Goal: Transaction & Acquisition: Purchase product/service

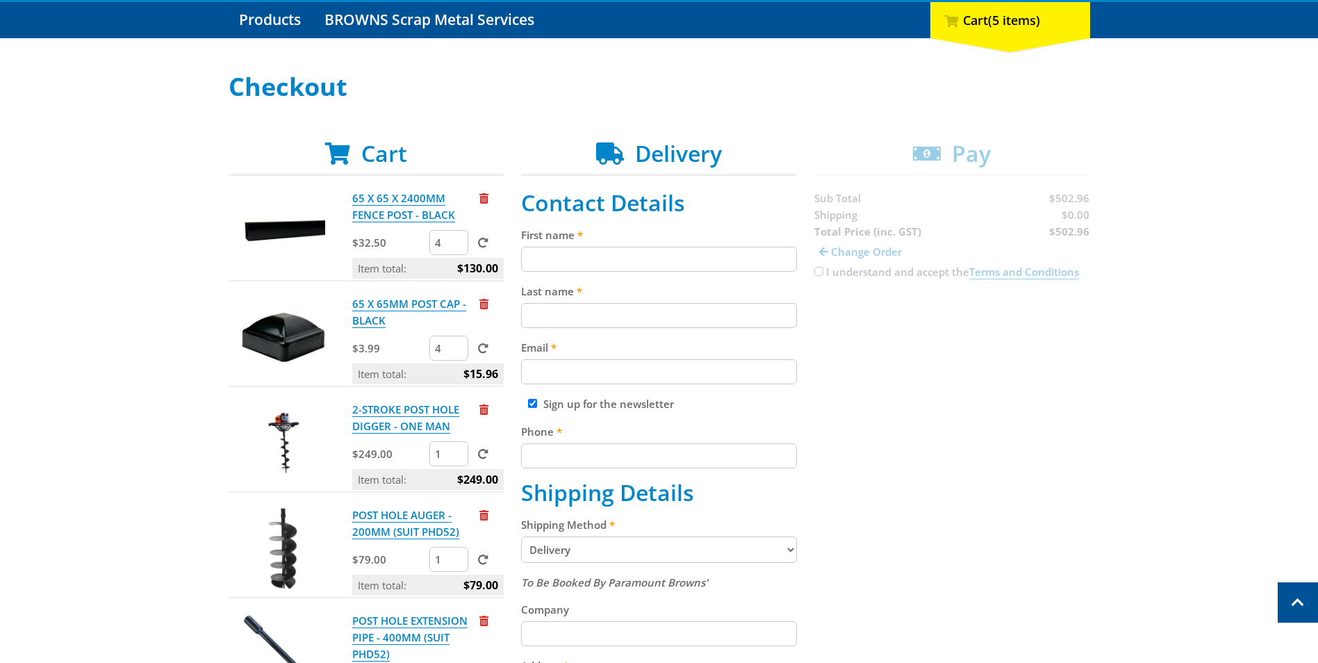
scroll to position [139, 0]
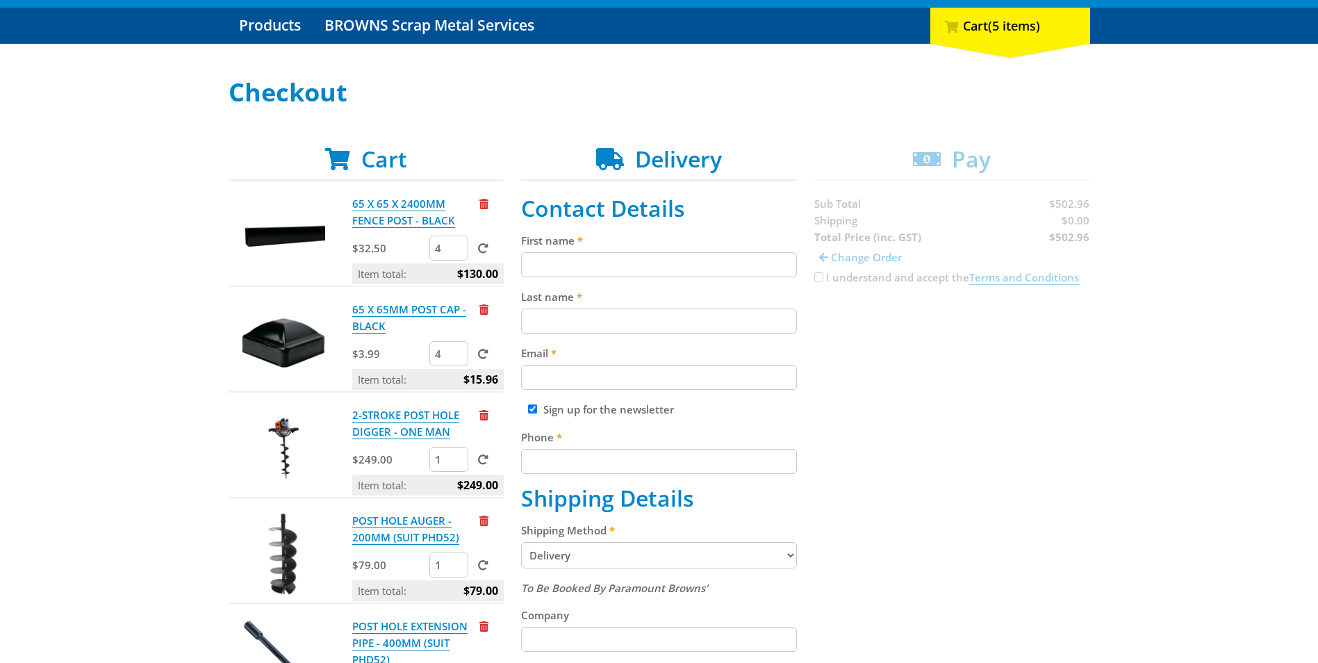
click at [570, 258] on input "First name" at bounding box center [659, 264] width 276 height 25
type input "[PERSON_NAME]"
type input "[PERSON_NAME][EMAIL_ADDRESS][DOMAIN_NAME]"
type input "0410964448"
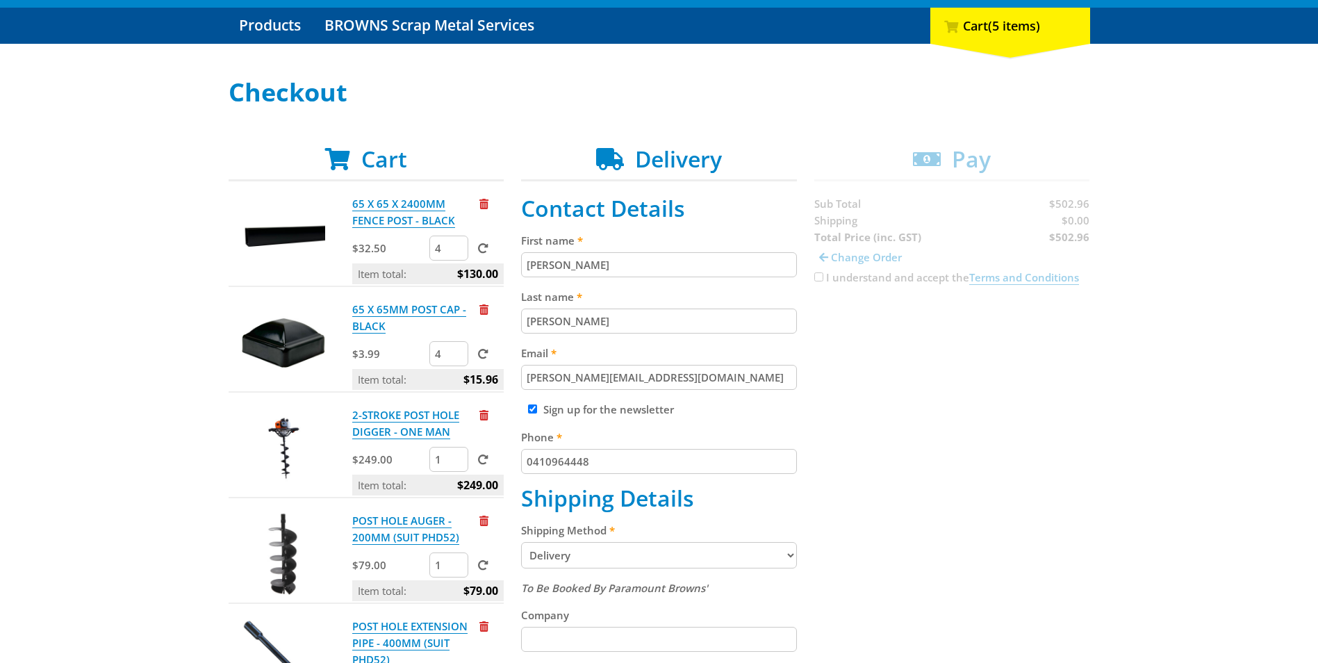
type input "5108"
type input "[PERSON_NAME]"
type input "[STREET_ADDRESS][PERSON_NAME]"
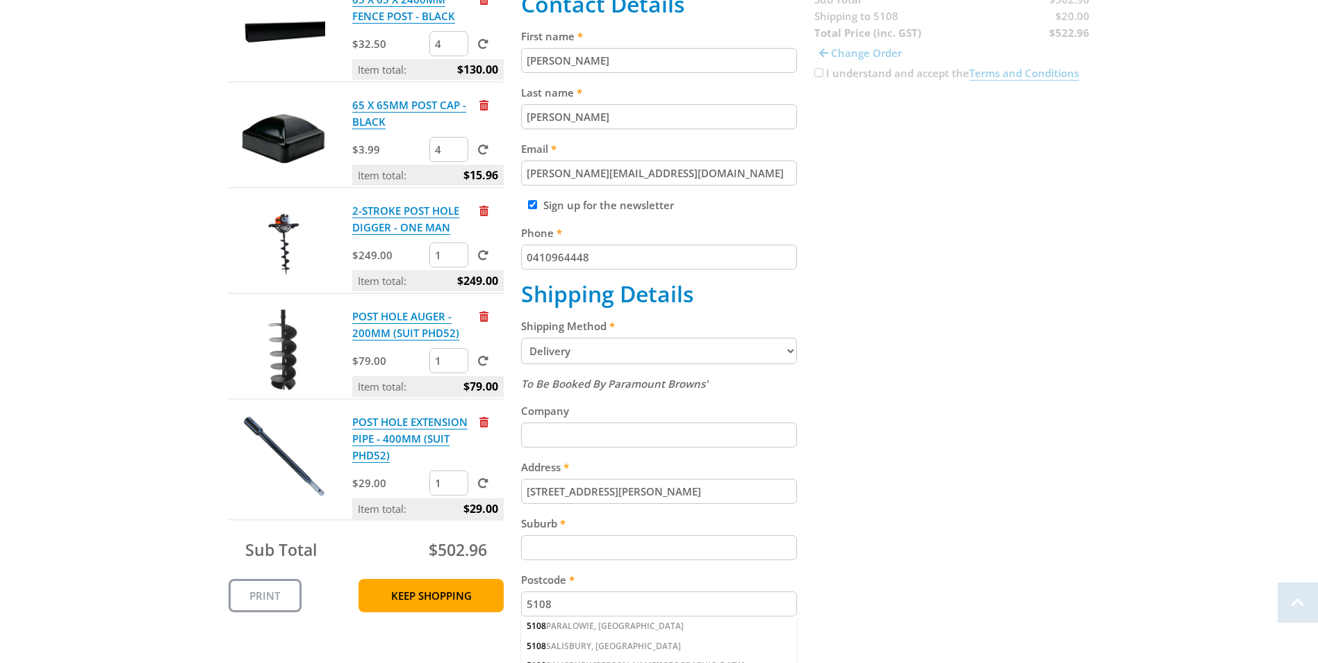
scroll to position [347, 0]
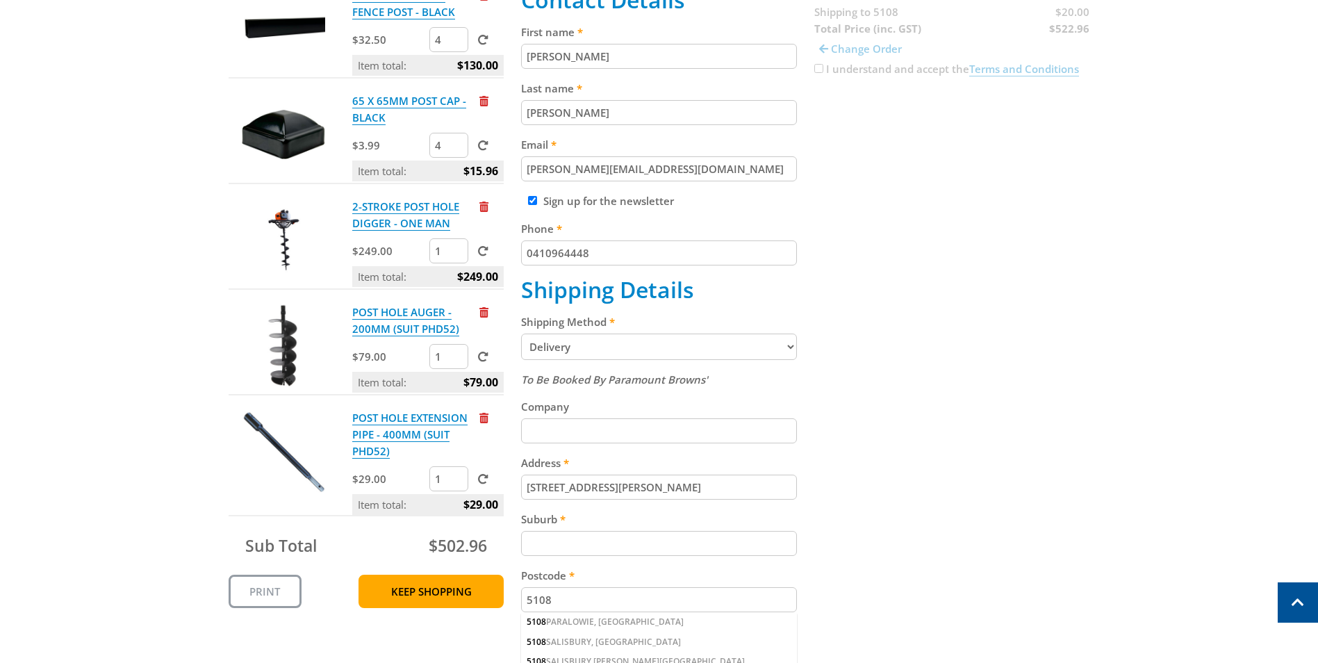
click at [793, 347] on select "Pickup from Gepps Cross Delivery" at bounding box center [659, 346] width 276 height 26
select select "Pickup"
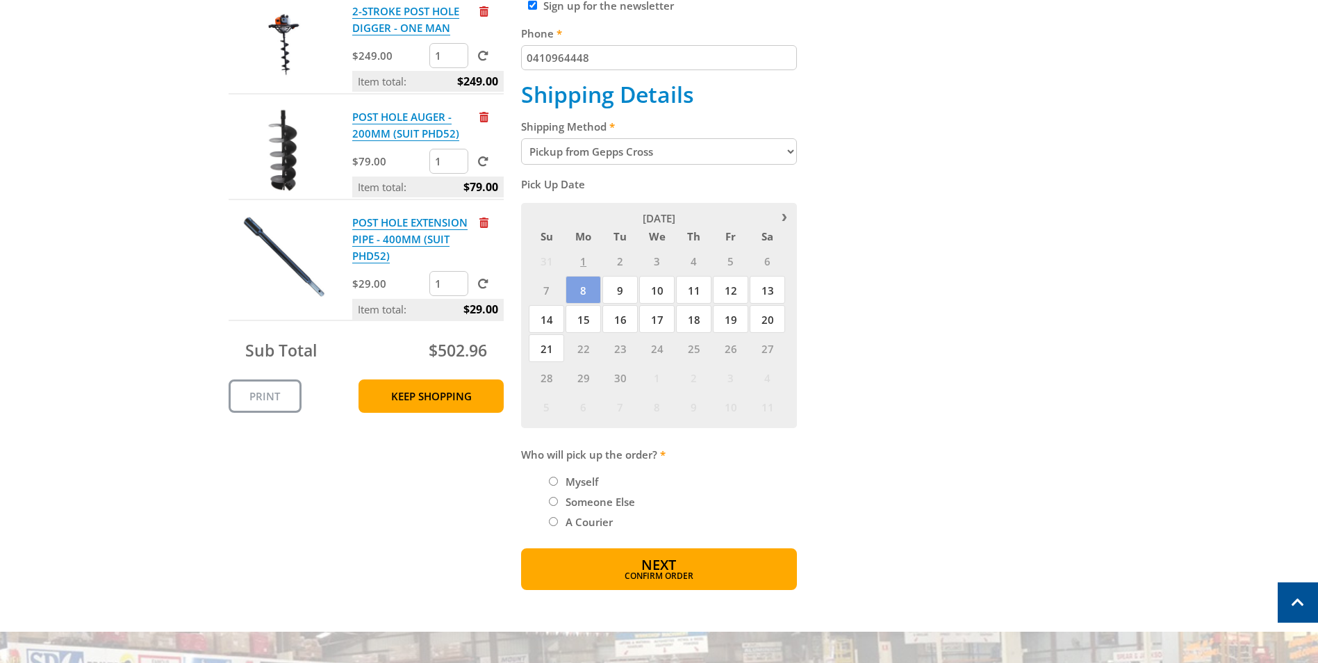
scroll to position [556, 0]
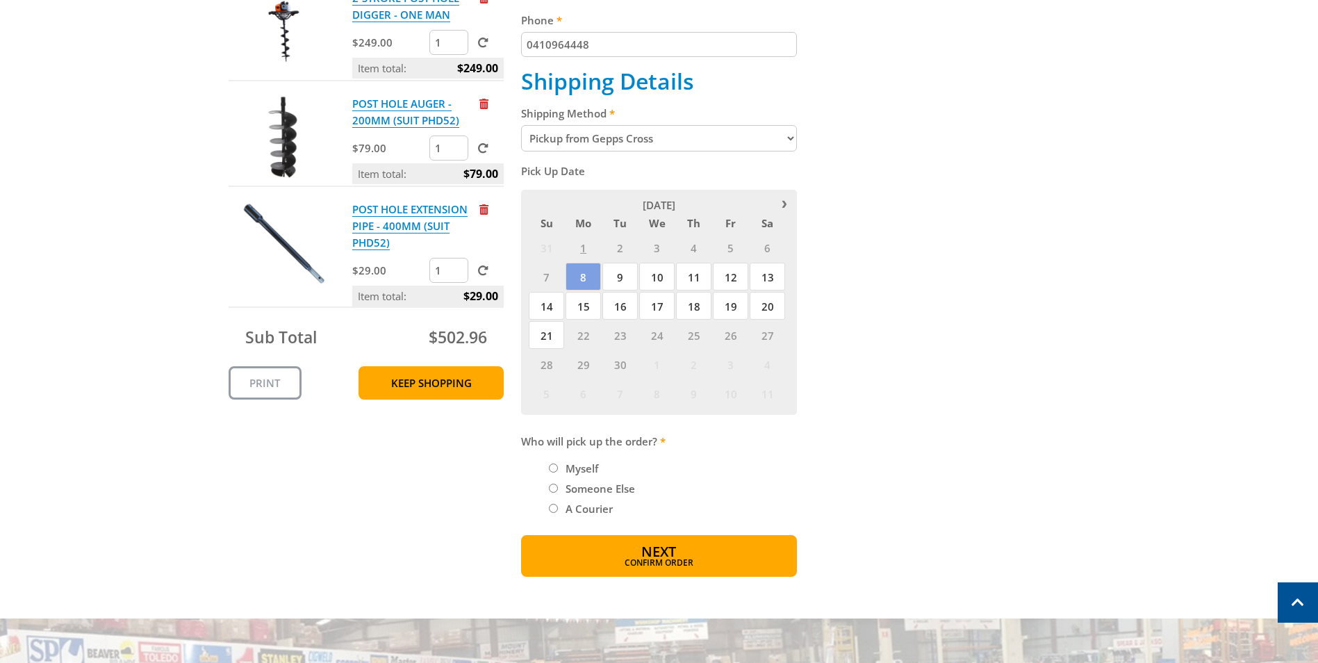
click at [556, 466] on input "Myself" at bounding box center [553, 467] width 9 height 9
radio input "true"
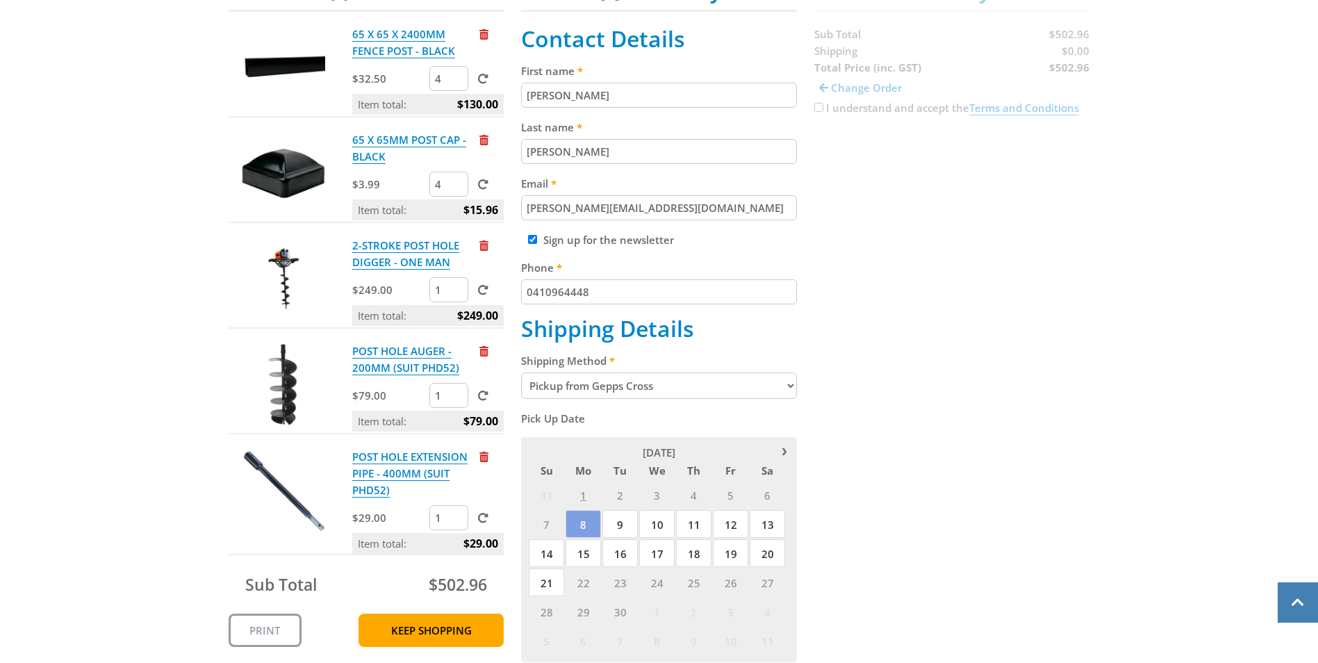
scroll to position [347, 0]
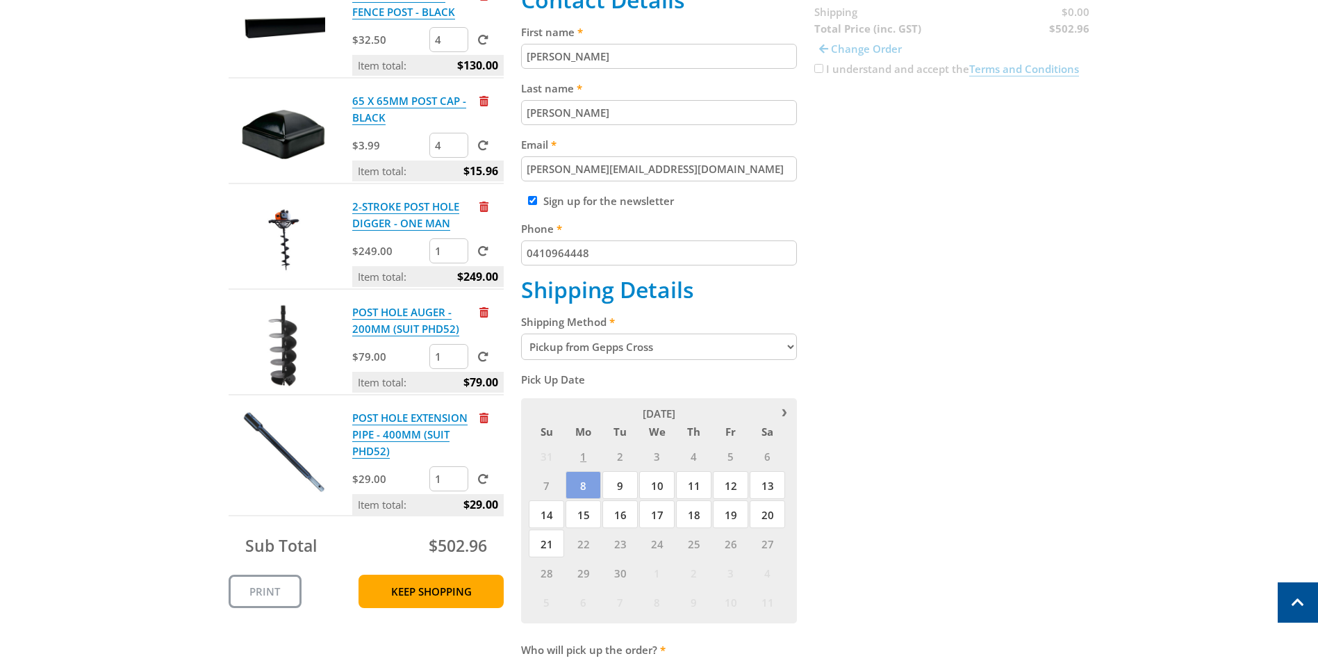
click at [244, 593] on link "Print" at bounding box center [265, 590] width 73 height 33
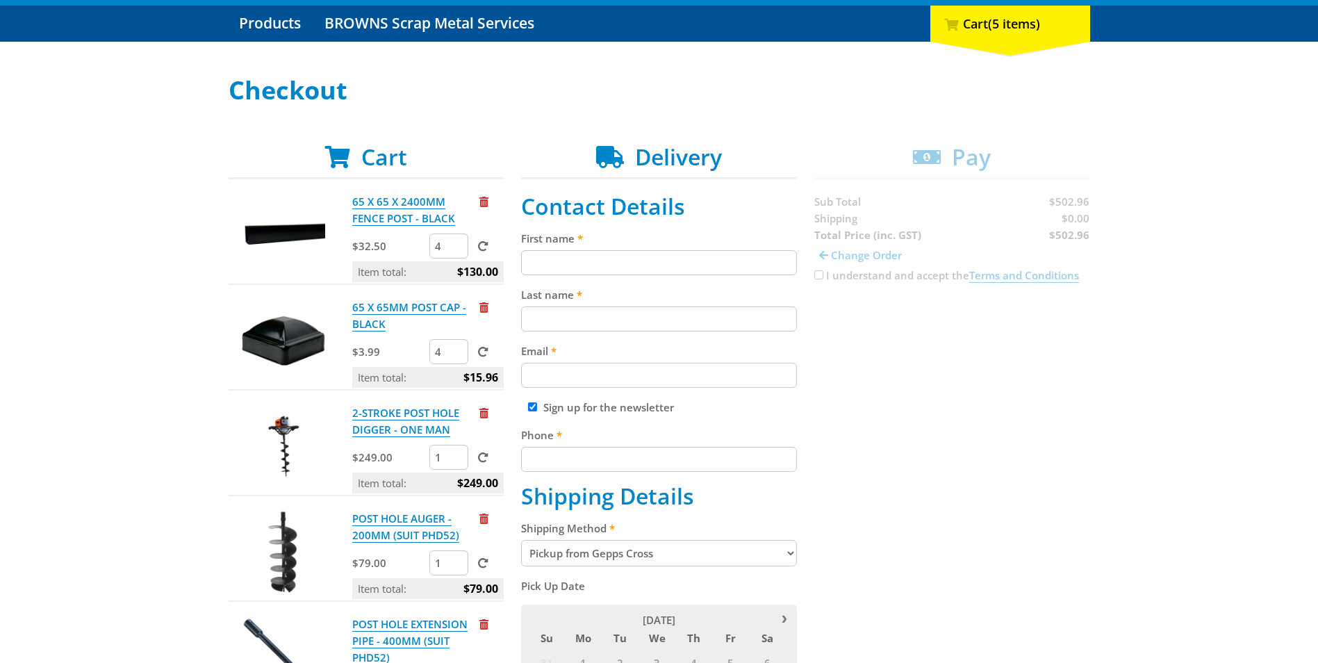
scroll to position [417, 0]
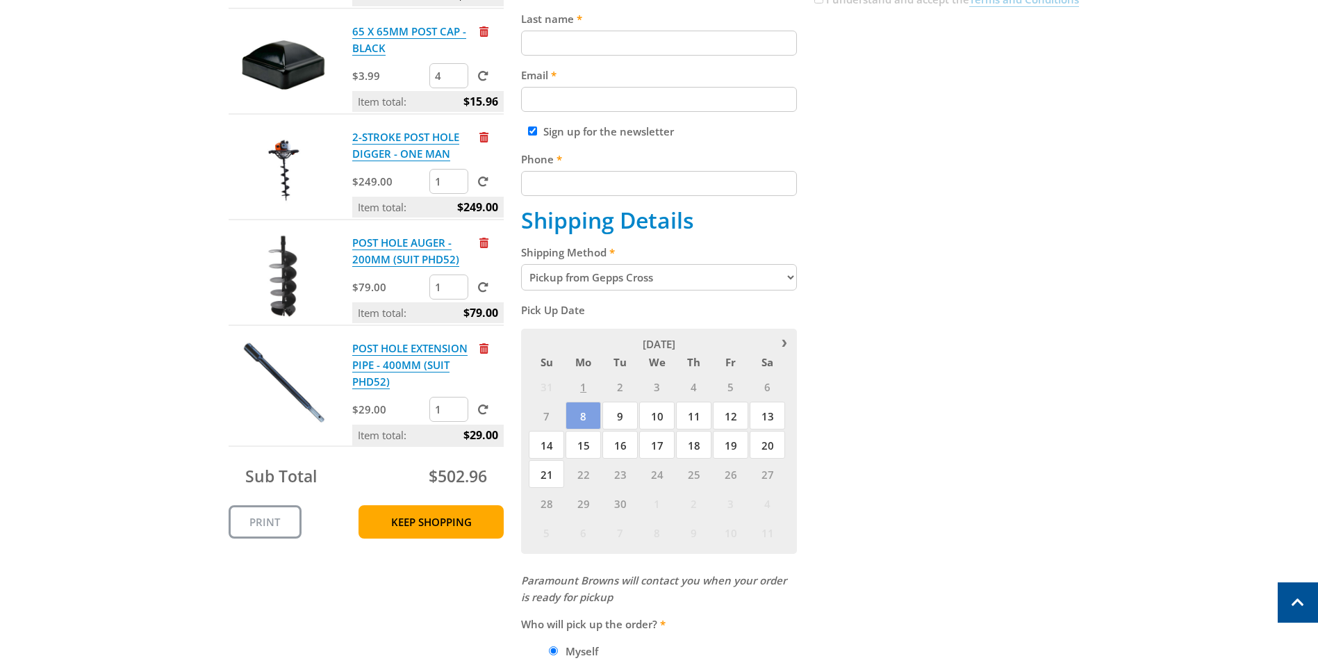
click at [277, 522] on link "Print" at bounding box center [265, 521] width 73 height 33
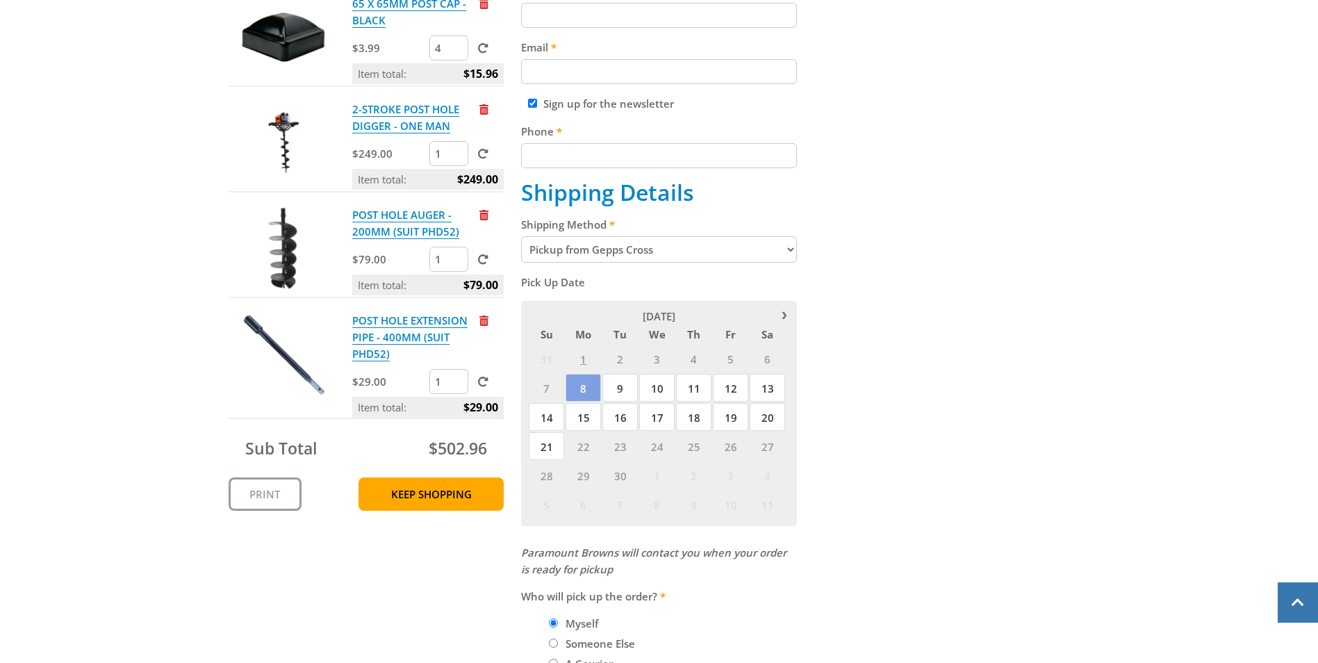
scroll to position [486, 0]
